Goal: Transaction & Acquisition: Purchase product/service

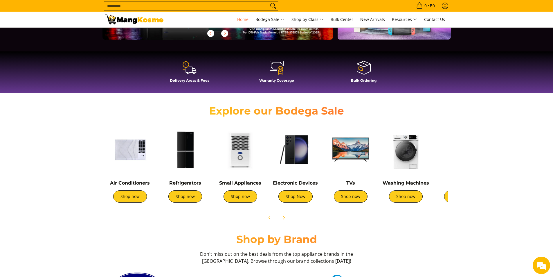
scroll to position [145, 0]
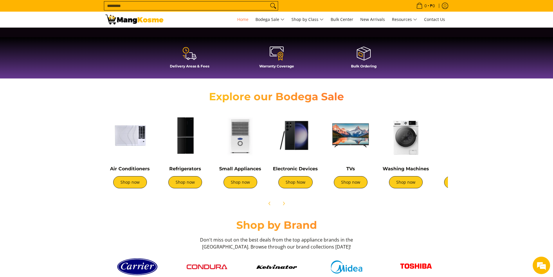
click at [185, 149] on img at bounding box center [184, 135] width 49 height 49
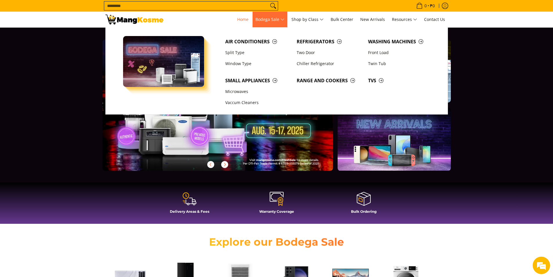
scroll to position [0, 215]
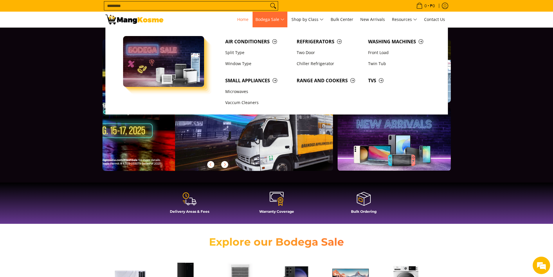
click at [280, 21] on span "Bodega Sale" at bounding box center [269, 19] width 29 height 7
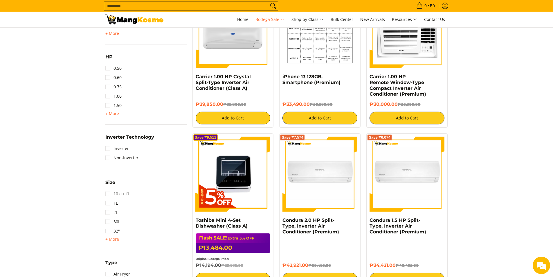
scroll to position [496, 0]
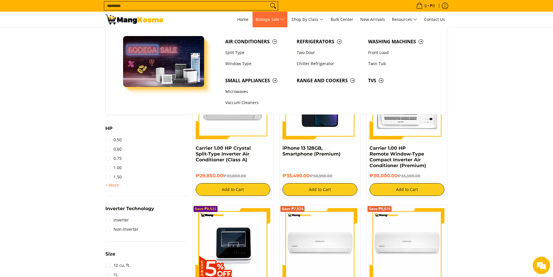
click at [281, 19] on span "Bodega Sale" at bounding box center [269, 19] width 29 height 7
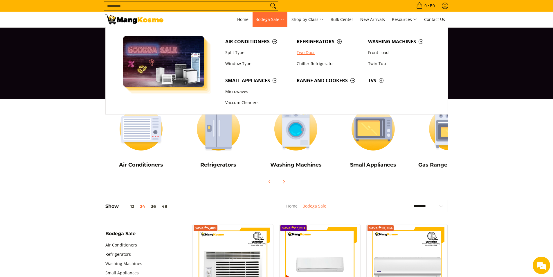
click at [309, 53] on link "Two Door" at bounding box center [329, 52] width 71 height 11
